Goal: Check status: Check status

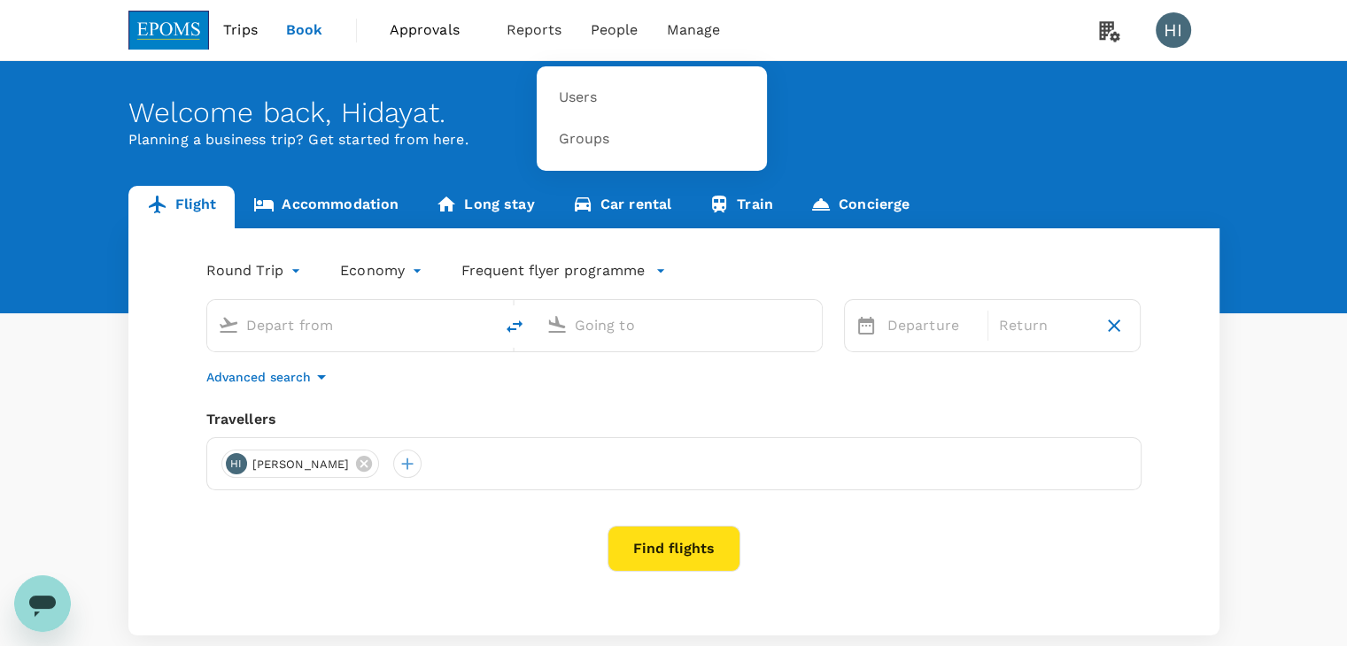
type input "Kuala Lumpur Intl (KUL)"
type input "Kota Kinabalu Intl (BKI)"
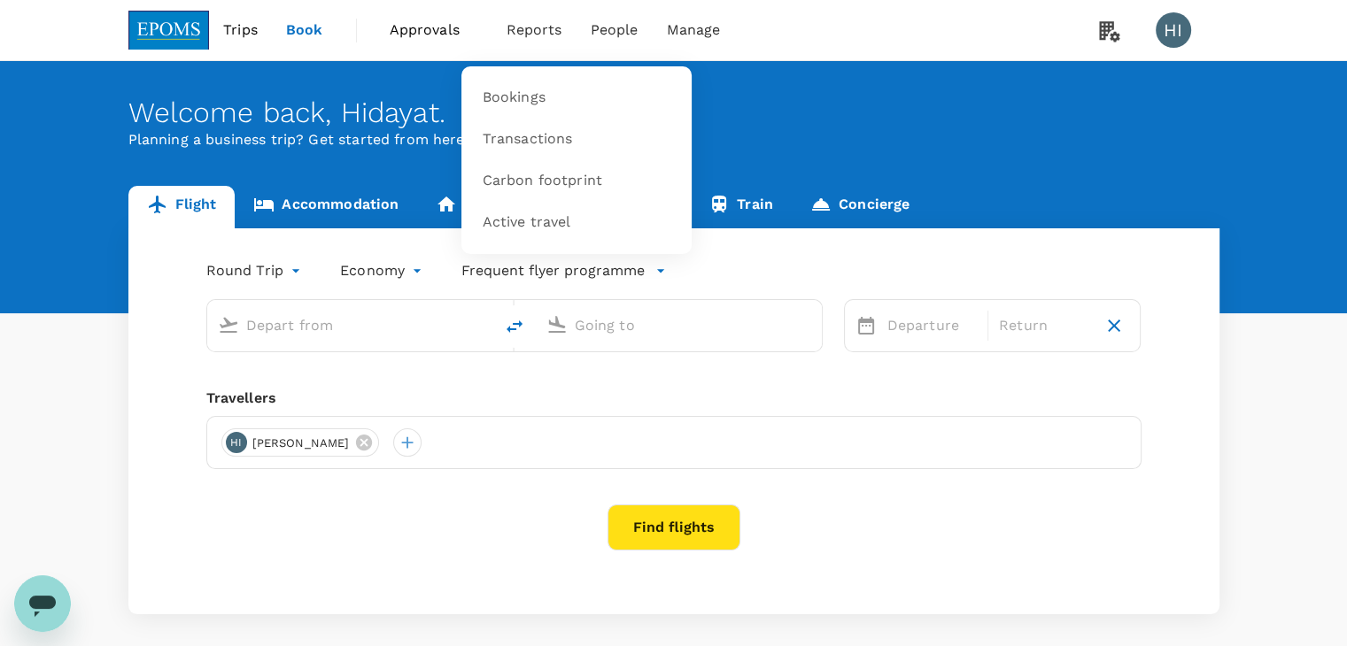
type input "Kuala Lumpur Intl (KUL)"
type input "Kota Kinabalu Intl (BKI)"
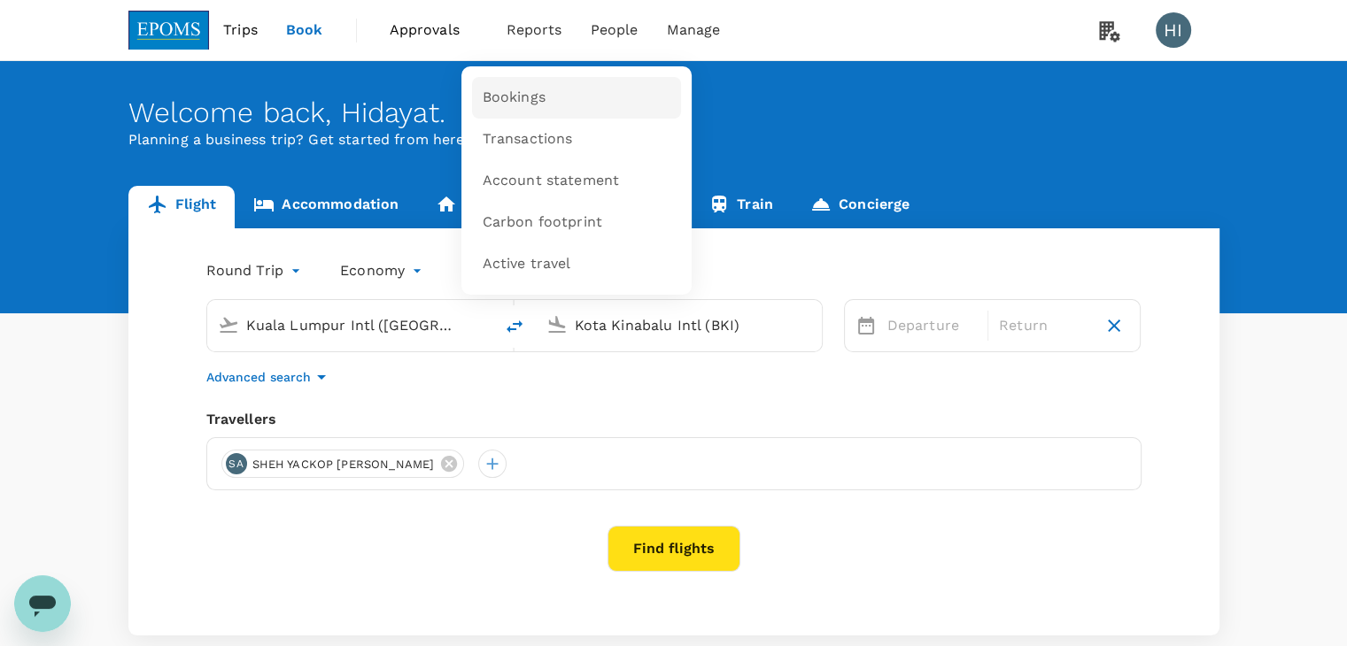
click at [536, 93] on span "Bookings" at bounding box center [513, 98] width 63 height 20
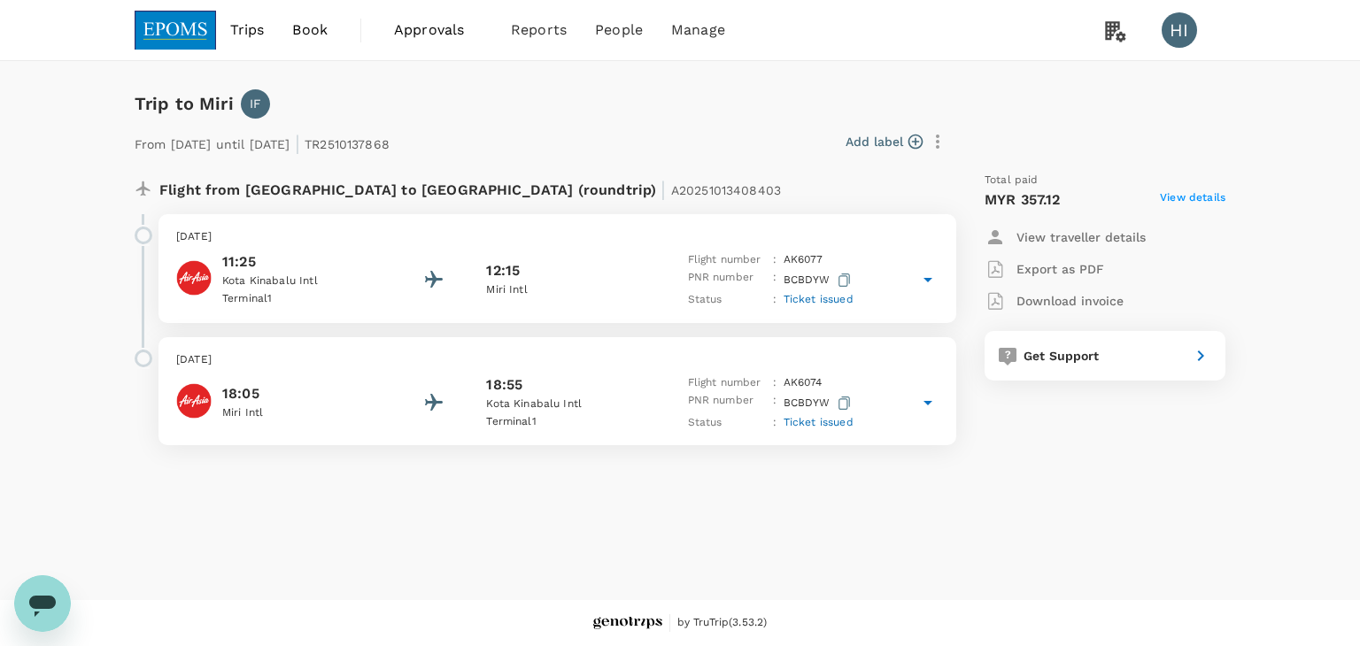
click at [1183, 197] on span "View details" at bounding box center [1193, 199] width 66 height 21
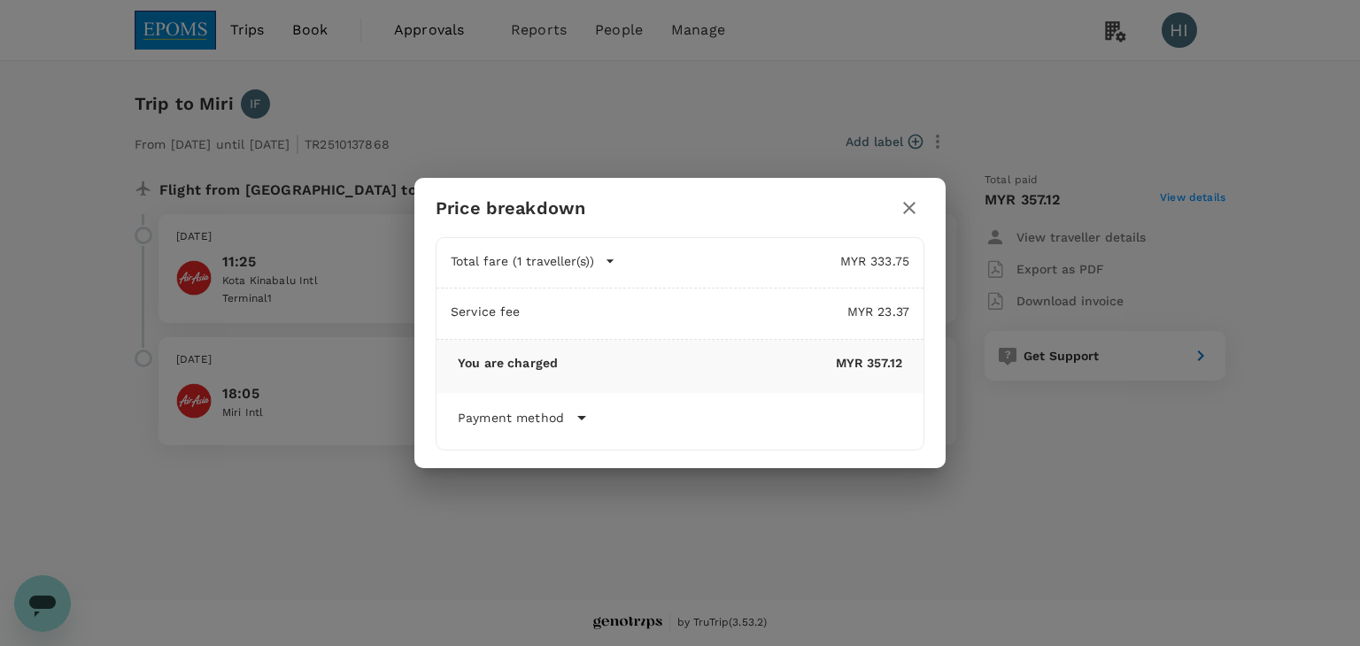
click at [583, 417] on icon at bounding box center [581, 417] width 21 height 21
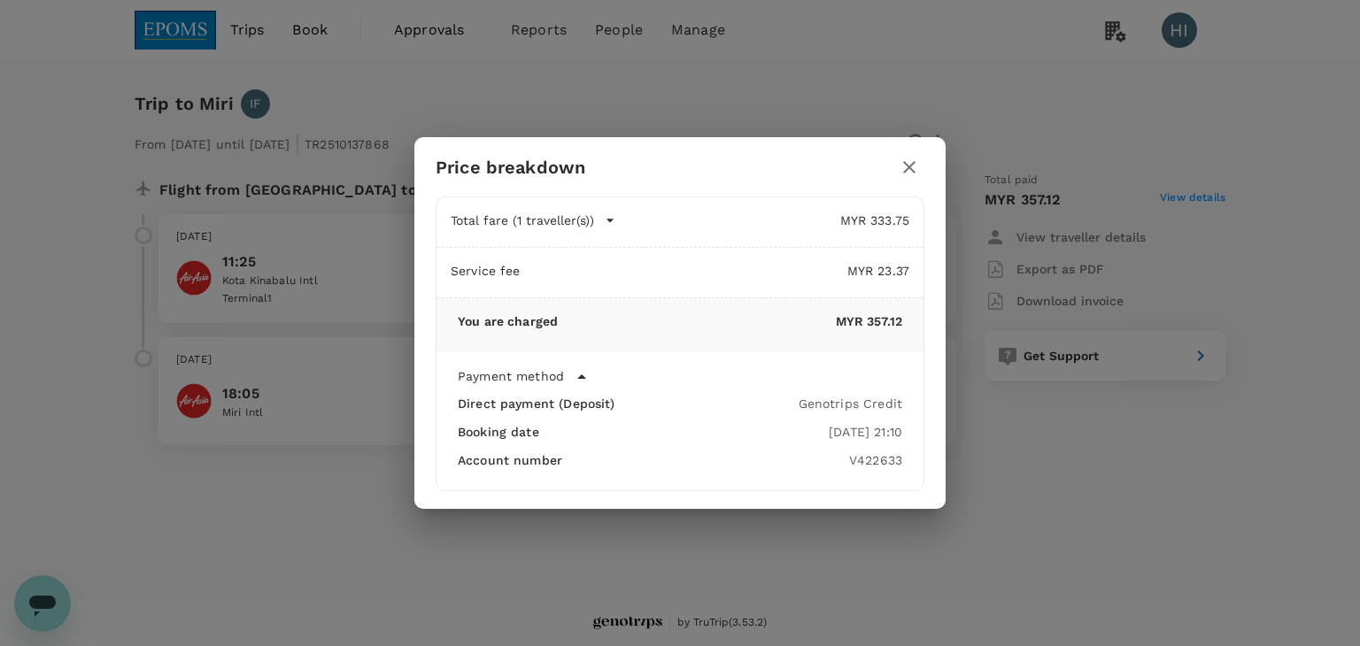
click at [611, 217] on icon "button" at bounding box center [610, 221] width 18 height 18
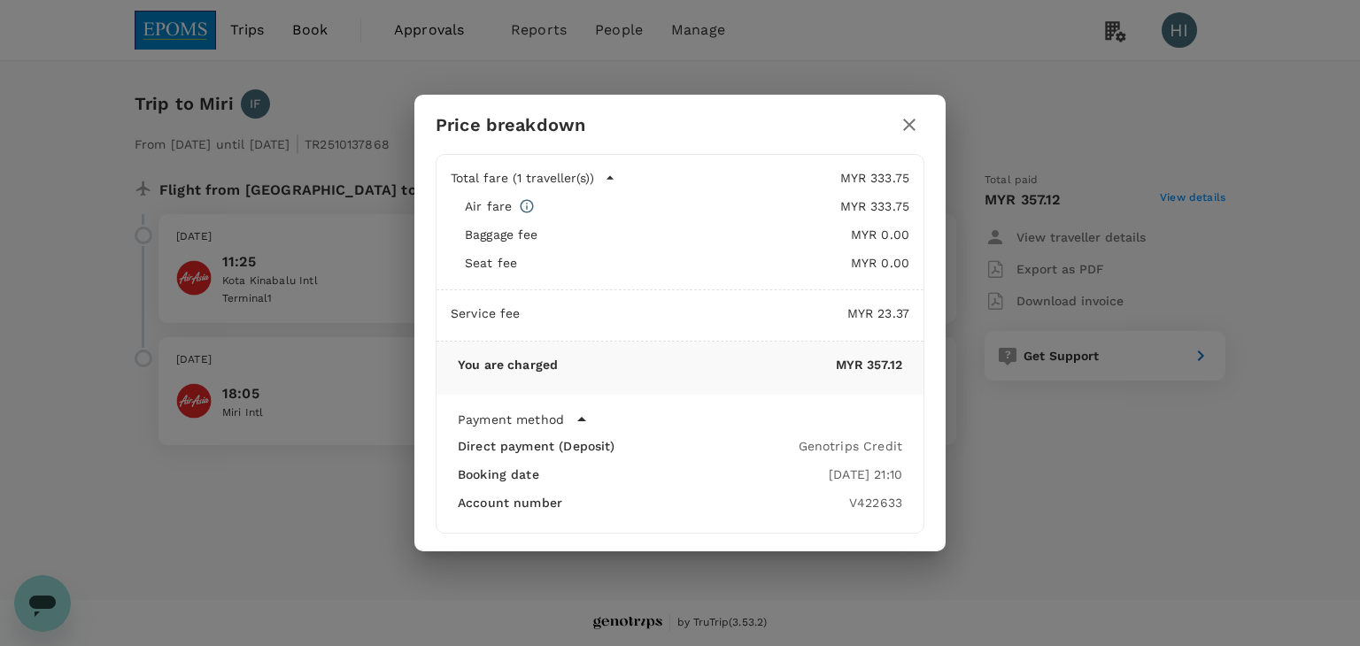
click at [907, 131] on icon "button" at bounding box center [909, 124] width 21 height 21
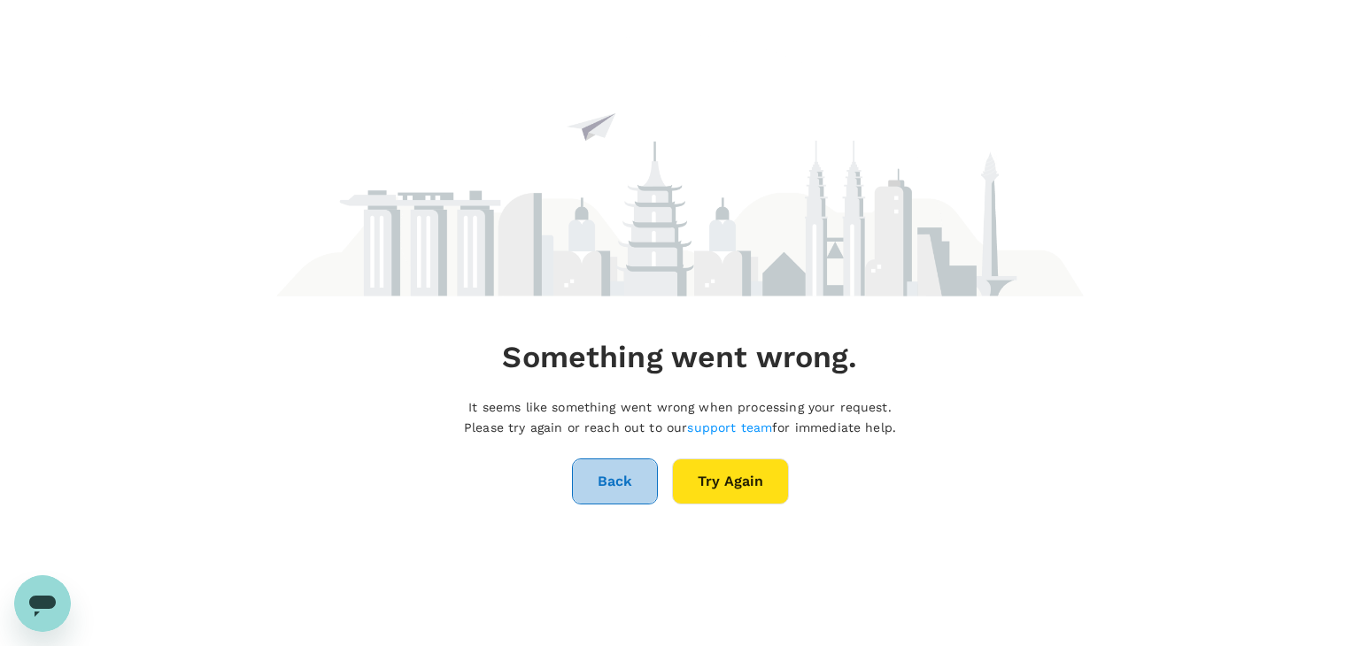
click at [625, 480] on button "Back" at bounding box center [615, 482] width 86 height 46
